Goal: Information Seeking & Learning: Understand process/instructions

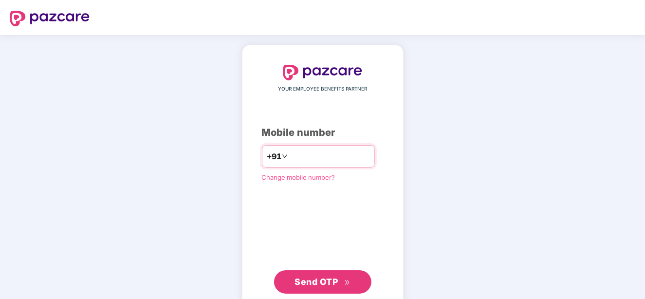
type input "**********"
click at [333, 279] on span "Send OTP" at bounding box center [315, 281] width 43 height 10
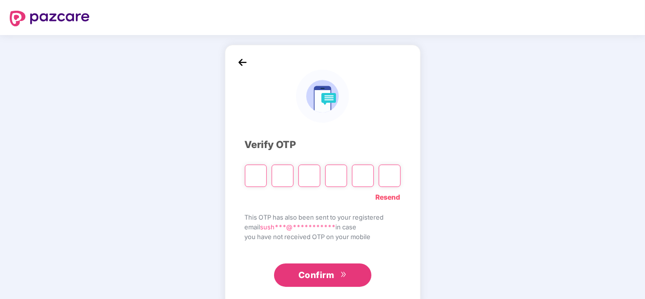
type input "*"
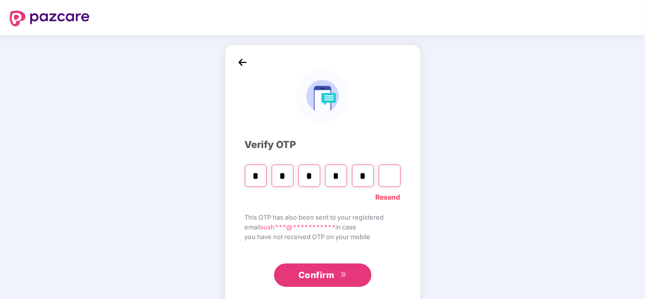
type input "*"
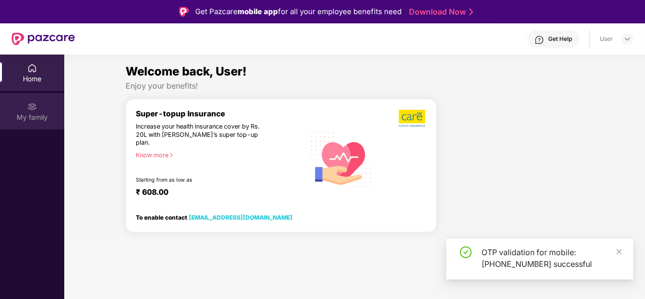
click at [26, 110] on div "My family" at bounding box center [32, 111] width 64 height 36
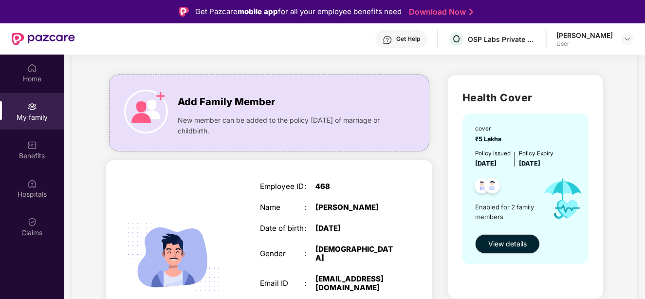
scroll to position [46, 0]
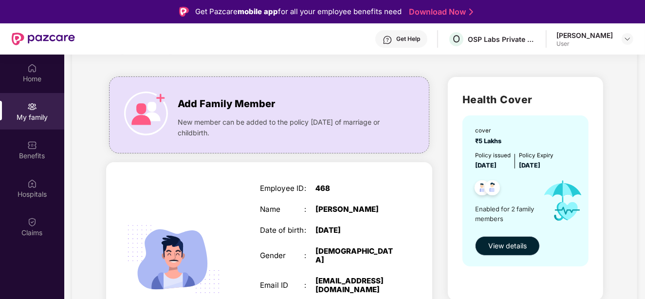
click at [498, 250] on span "View details" at bounding box center [507, 245] width 38 height 11
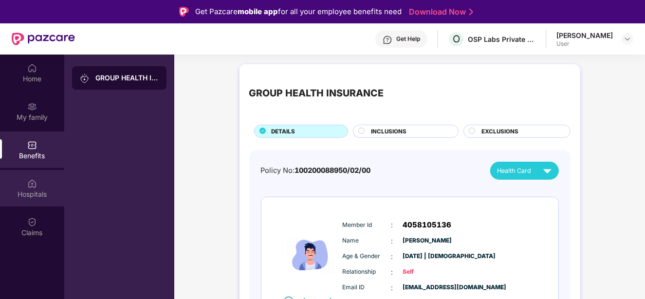
click at [17, 197] on div "Hospitals" at bounding box center [32, 194] width 64 height 10
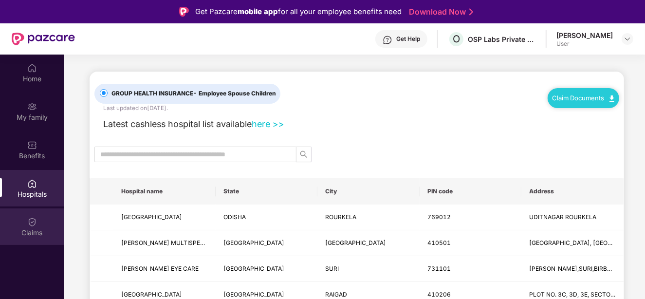
click at [41, 226] on div "Claims" at bounding box center [32, 226] width 64 height 36
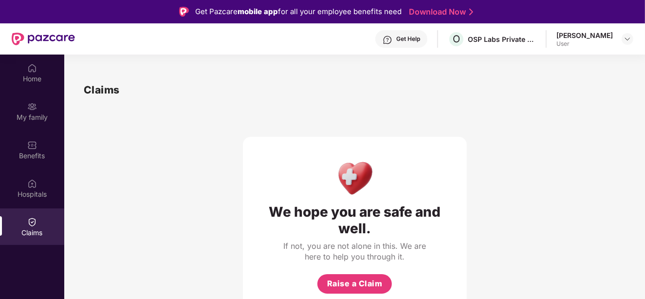
scroll to position [54, 0]
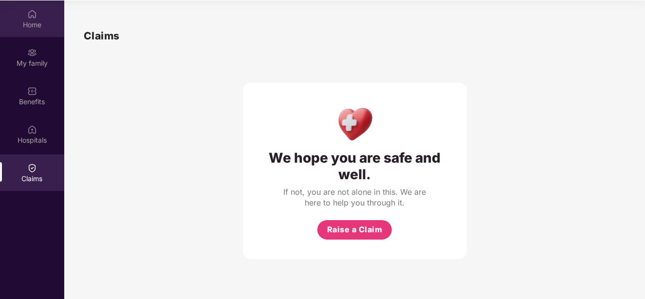
click at [27, 28] on div "Home" at bounding box center [32, 25] width 64 height 10
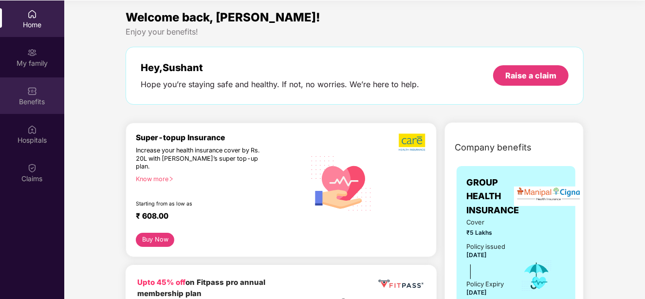
click at [32, 88] on img at bounding box center [32, 91] width 10 height 10
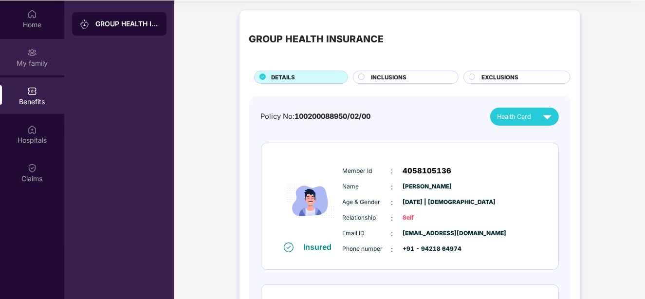
click at [36, 58] on div "My family" at bounding box center [32, 63] width 64 height 10
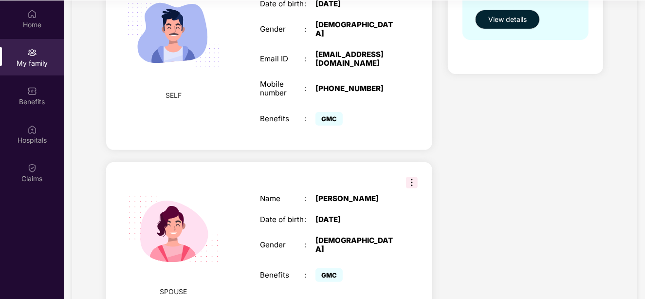
scroll to position [266, 0]
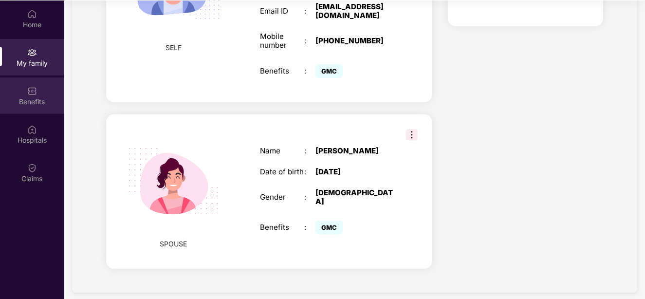
click at [24, 89] on div "Benefits" at bounding box center [32, 95] width 64 height 36
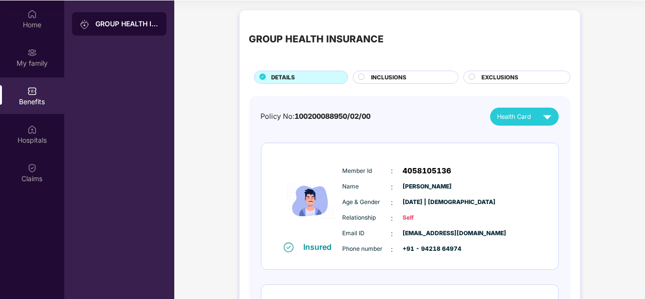
click at [392, 77] on span "INCLUSIONS" at bounding box center [389, 77] width 36 height 9
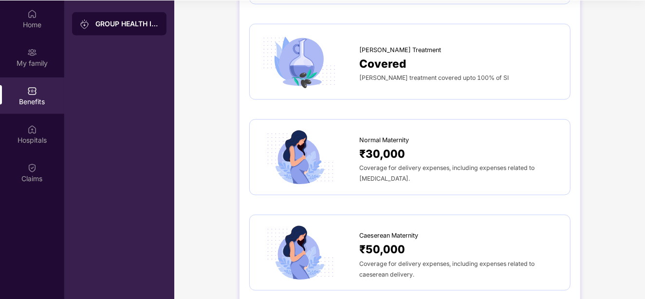
scroll to position [906, 0]
click at [371, 163] on div "Coverage for delivery expenses, including expenses related to [MEDICAL_DATA]." at bounding box center [460, 173] width 200 height 21
click at [465, 131] on div "Normal Maternity" at bounding box center [460, 138] width 200 height 15
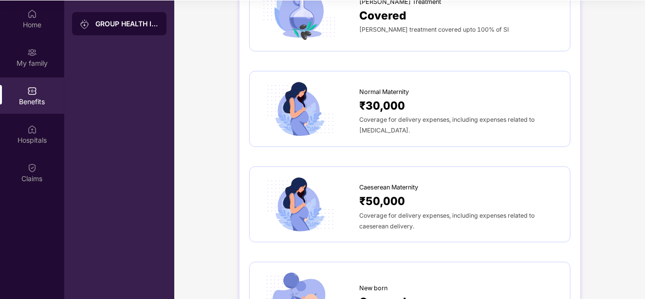
scroll to position [857, 0]
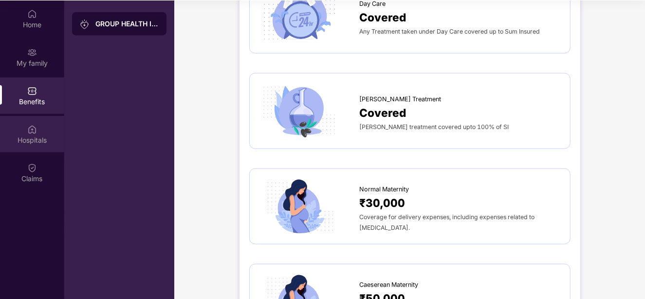
click at [33, 133] on img at bounding box center [32, 130] width 10 height 10
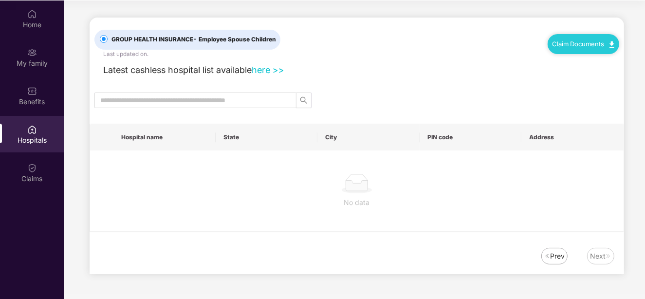
scroll to position [0, 0]
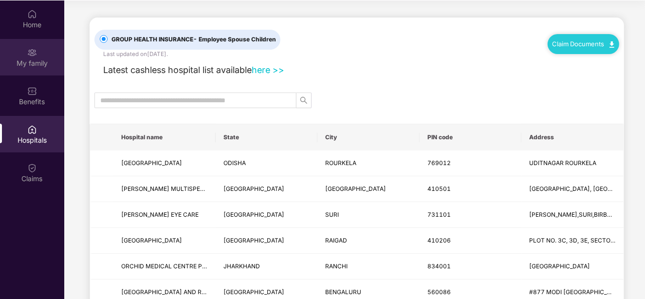
click at [24, 58] on div "My family" at bounding box center [32, 63] width 64 height 10
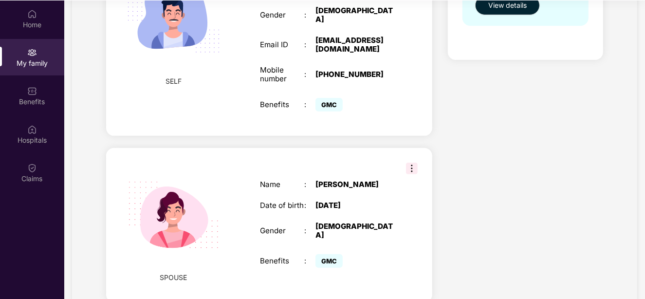
scroll to position [266, 0]
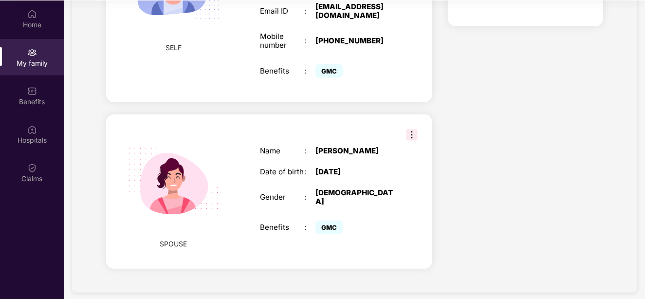
click at [32, 63] on div "My family" at bounding box center [32, 63] width 64 height 10
click at [35, 30] on div "Home" at bounding box center [32, 18] width 64 height 36
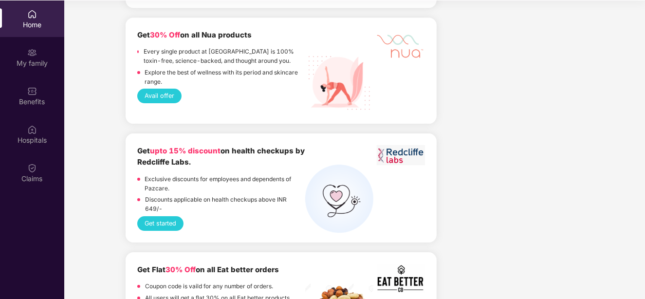
scroll to position [2300, 0]
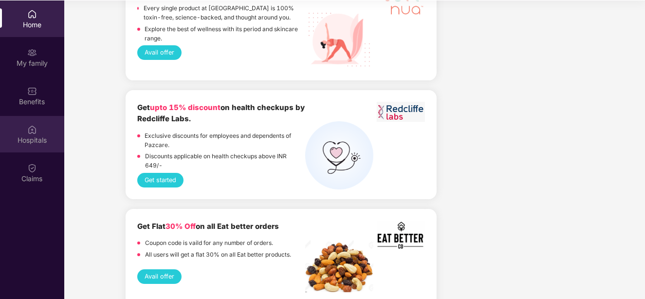
click at [34, 136] on div "Hospitals" at bounding box center [32, 140] width 64 height 10
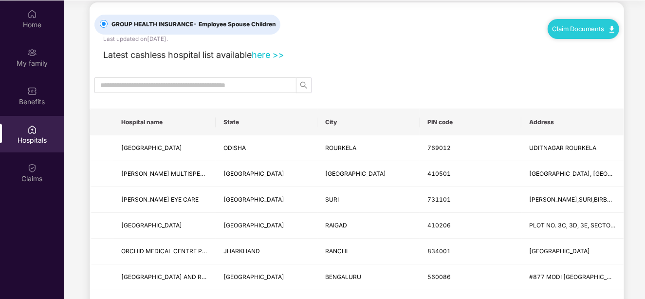
scroll to position [0, 0]
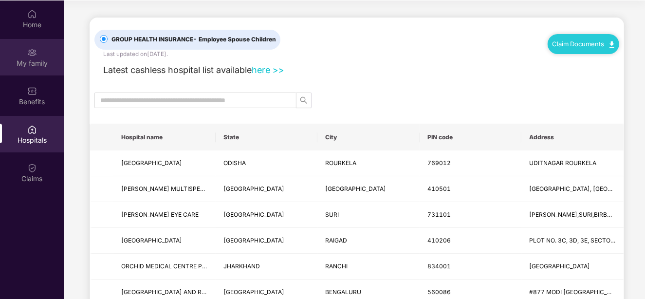
click at [34, 65] on div "My family" at bounding box center [32, 63] width 64 height 10
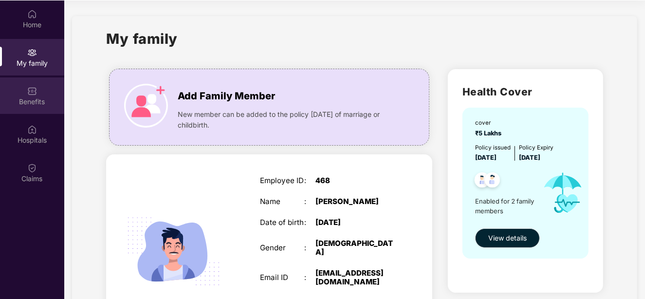
click at [34, 91] on img at bounding box center [32, 91] width 10 height 10
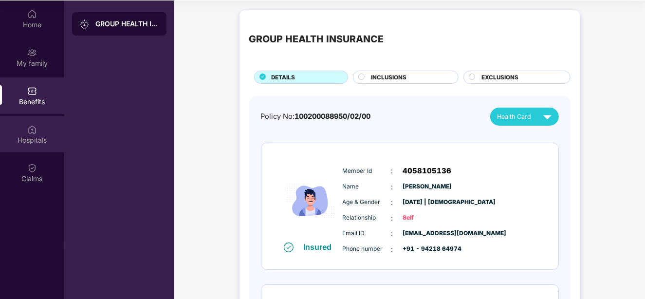
click at [48, 139] on div "Hospitals" at bounding box center [32, 140] width 64 height 10
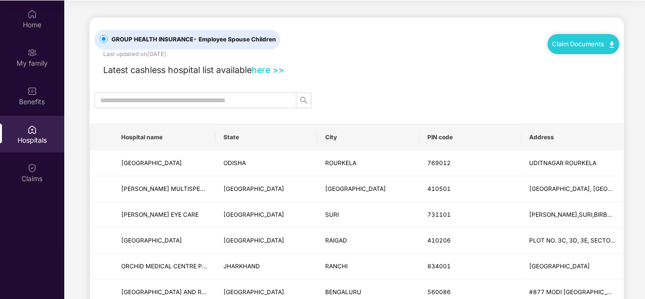
click at [574, 45] on link "Claim Documents" at bounding box center [583, 44] width 62 height 8
click at [570, 78] on link "Claim Process" at bounding box center [586, 80] width 63 height 21
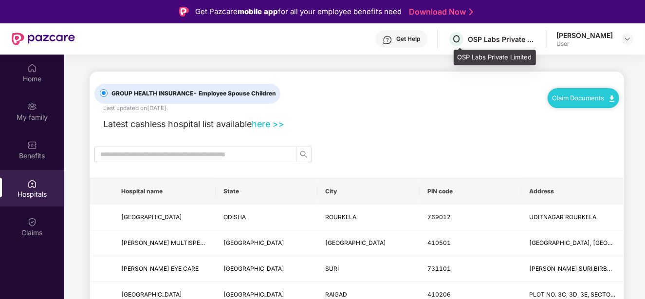
click at [506, 38] on div "OSP Labs Private Limited" at bounding box center [502, 39] width 68 height 9
click at [627, 39] on img at bounding box center [627, 39] width 8 height 8
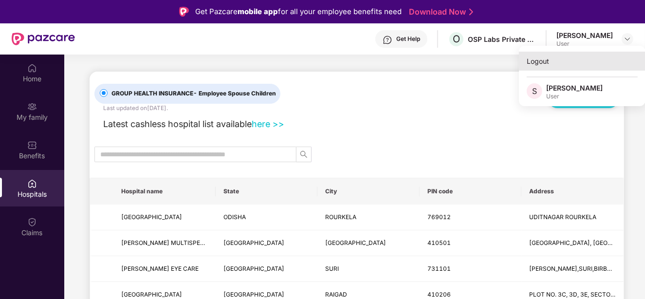
click at [553, 62] on div "Logout" at bounding box center [582, 61] width 126 height 19
